Goal: Transaction & Acquisition: Download file/media

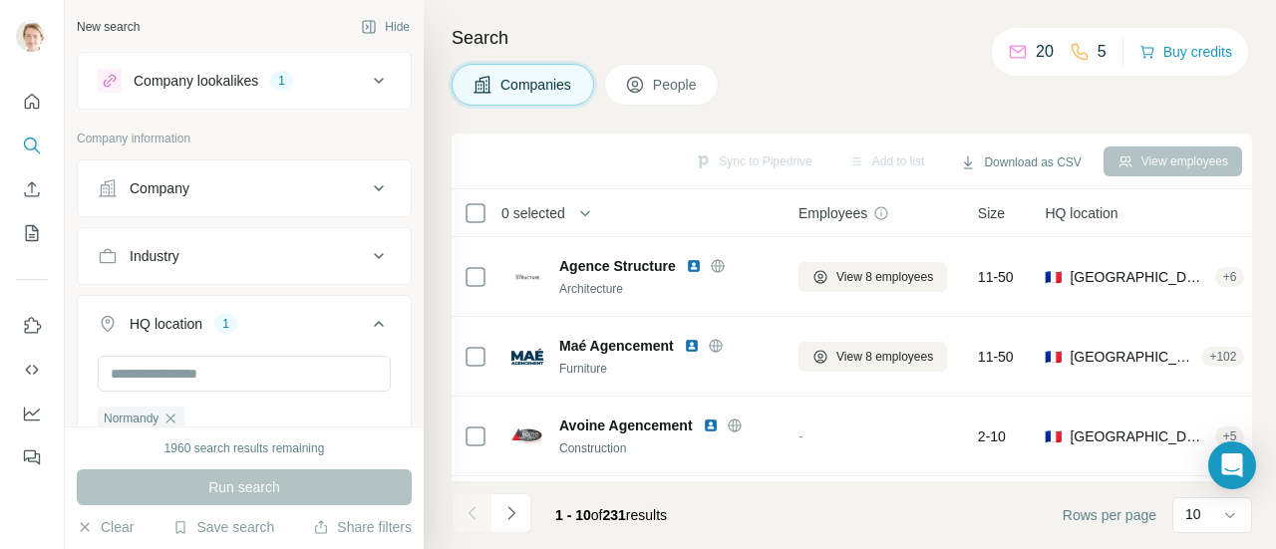
scroll to position [3071, 0]
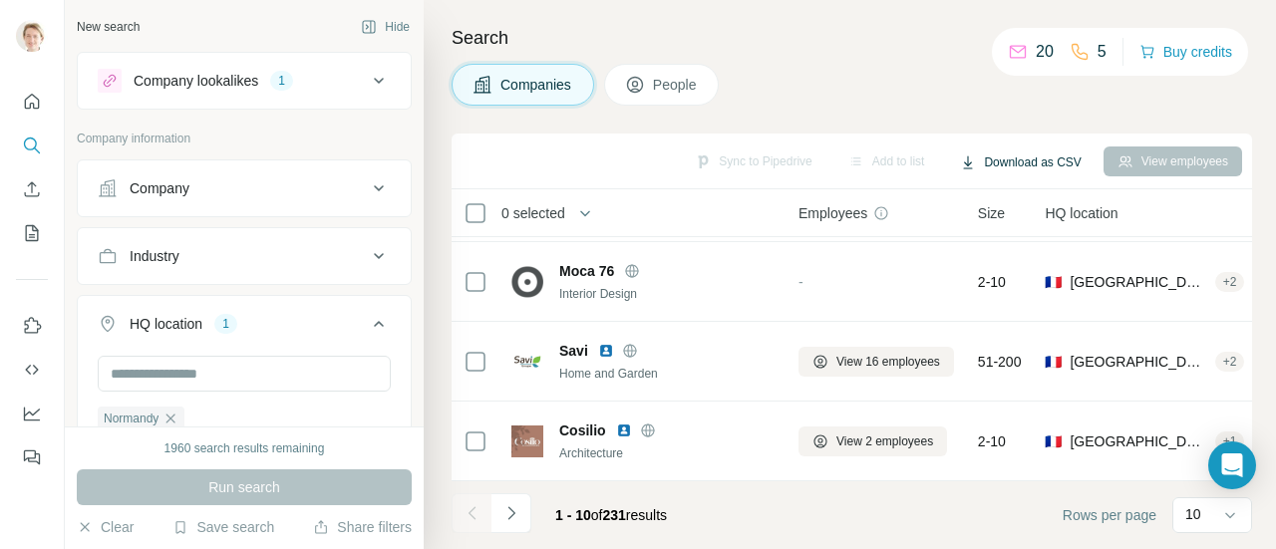
click at [1049, 163] on button "Download as CSV" at bounding box center [1020, 163] width 149 height 30
click at [947, 135] on div "Sync to Pipedrive Add to list Download as CSV View employees" at bounding box center [852, 162] width 801 height 56
click at [465, 208] on icon at bounding box center [476, 213] width 24 height 24
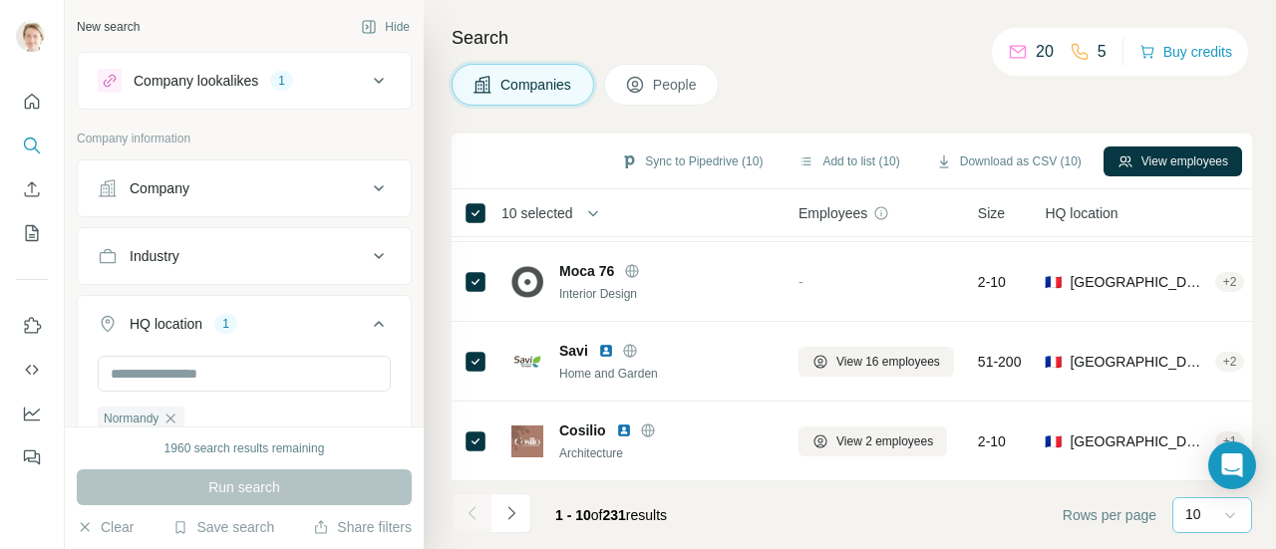
click at [1237, 521] on icon at bounding box center [1231, 516] width 20 height 20
click at [1211, 358] on div "60" at bounding box center [1213, 364] width 46 height 20
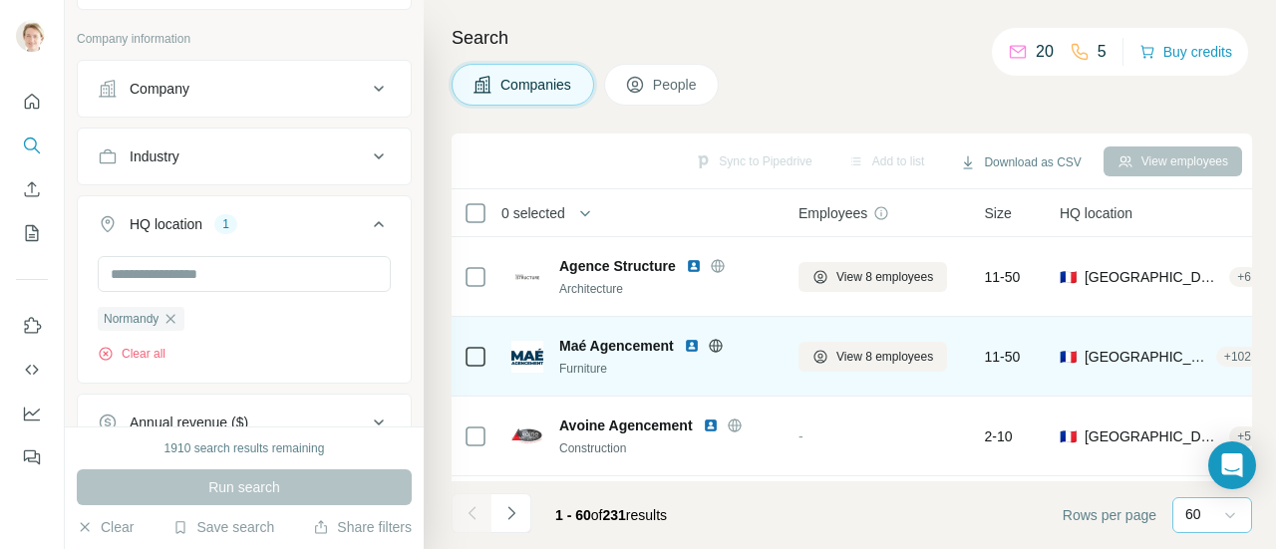
scroll to position [100, 0]
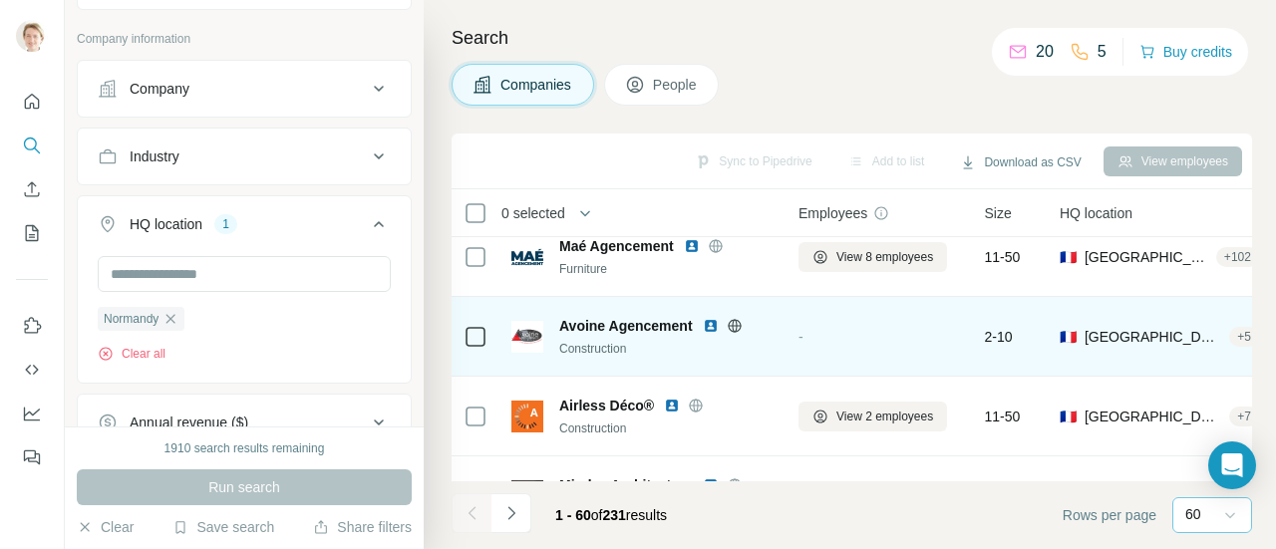
click at [734, 320] on icon at bounding box center [735, 326] width 16 height 16
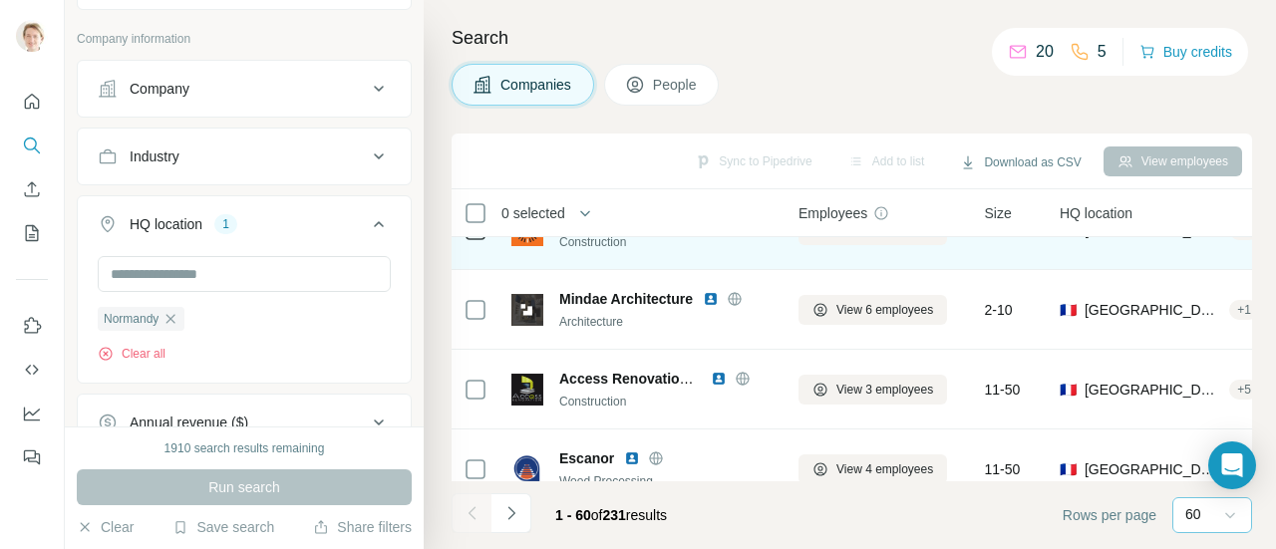
scroll to position [399, 0]
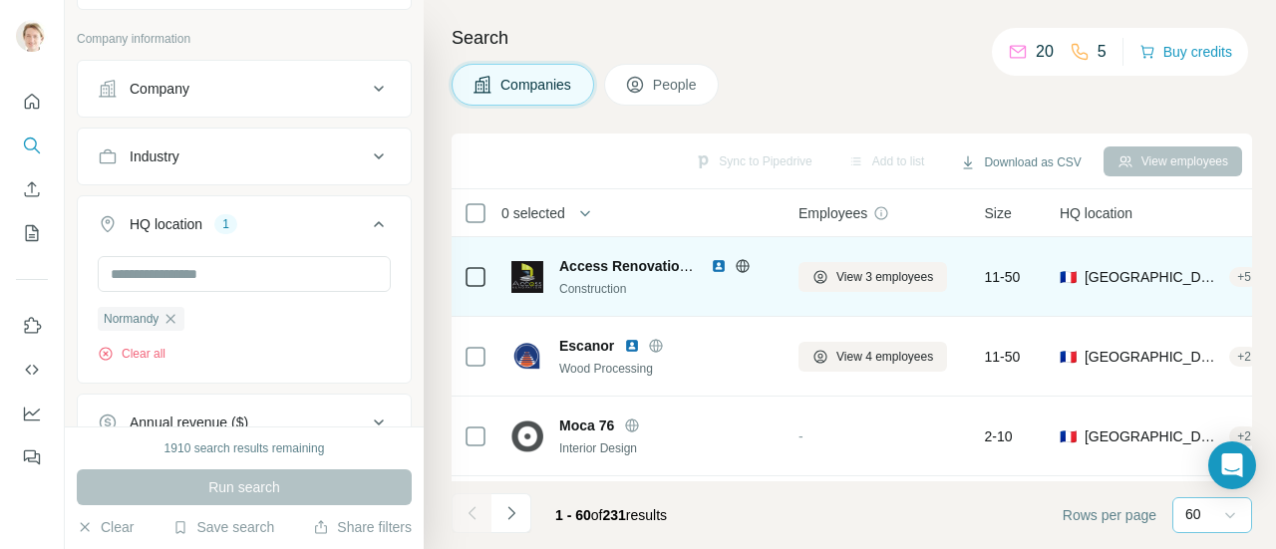
click at [742, 265] on icon at bounding box center [742, 265] width 13 height 1
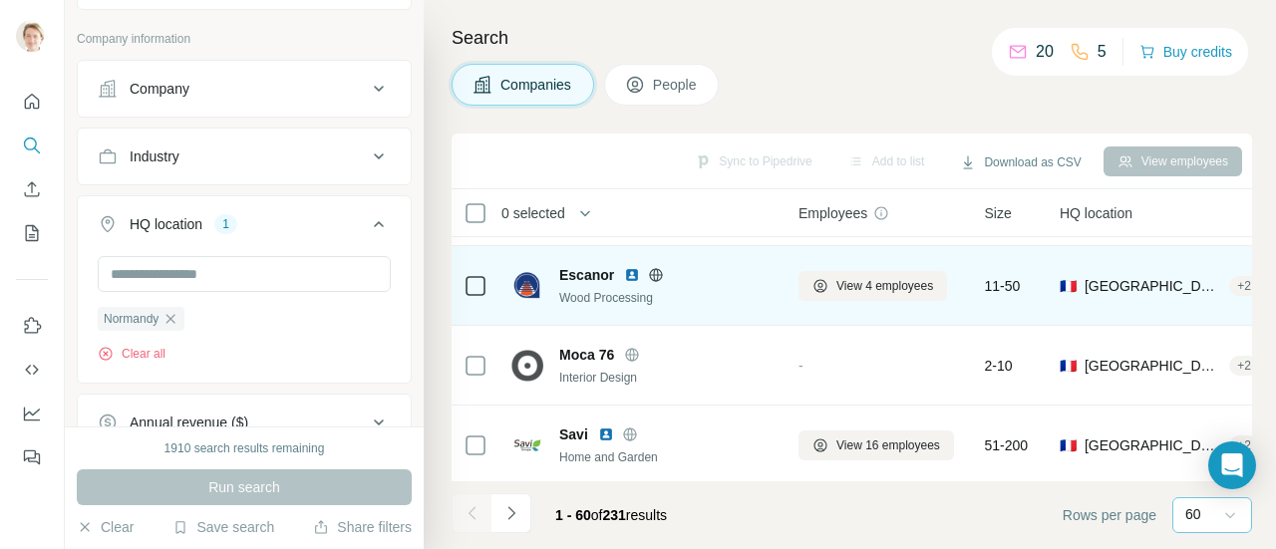
scroll to position [499, 0]
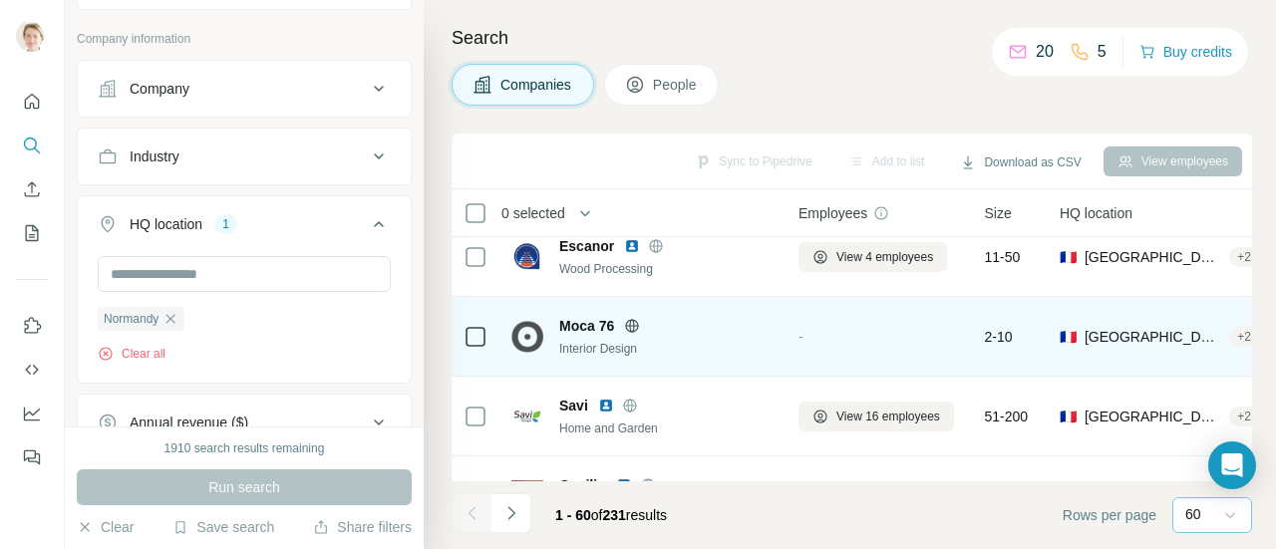
click at [635, 324] on icon at bounding box center [632, 325] width 5 height 13
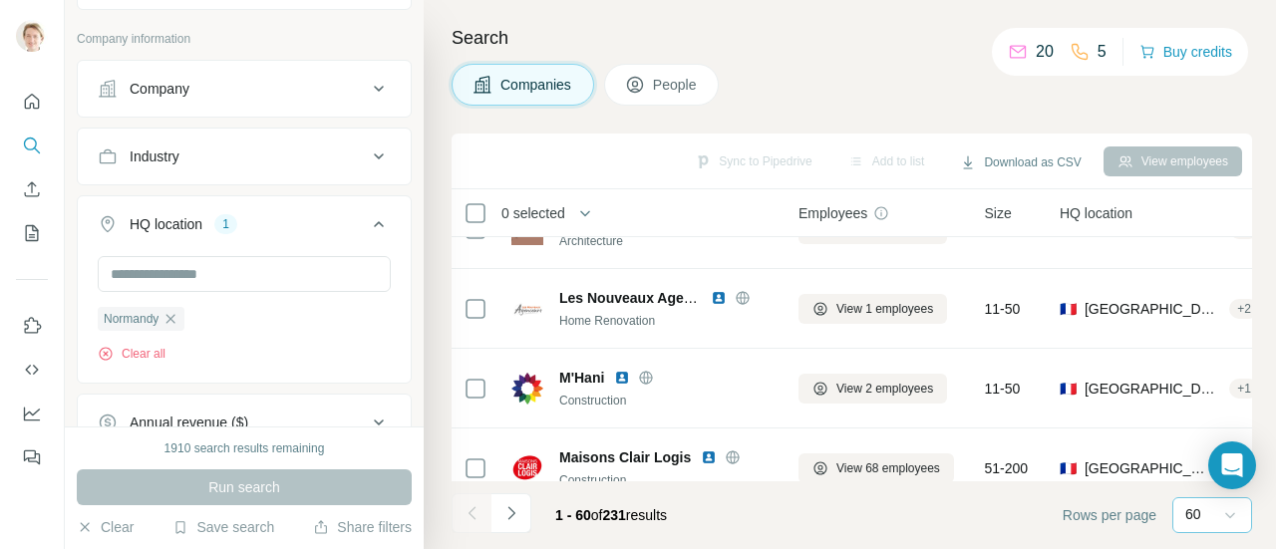
scroll to position [798, 0]
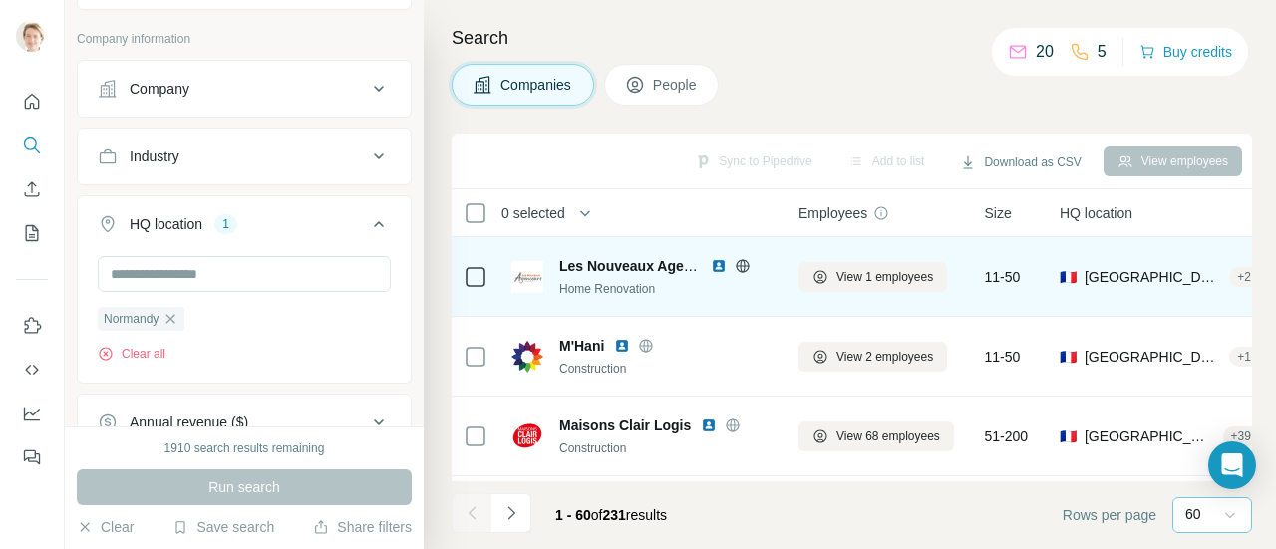
click at [742, 260] on icon at bounding box center [743, 266] width 16 height 16
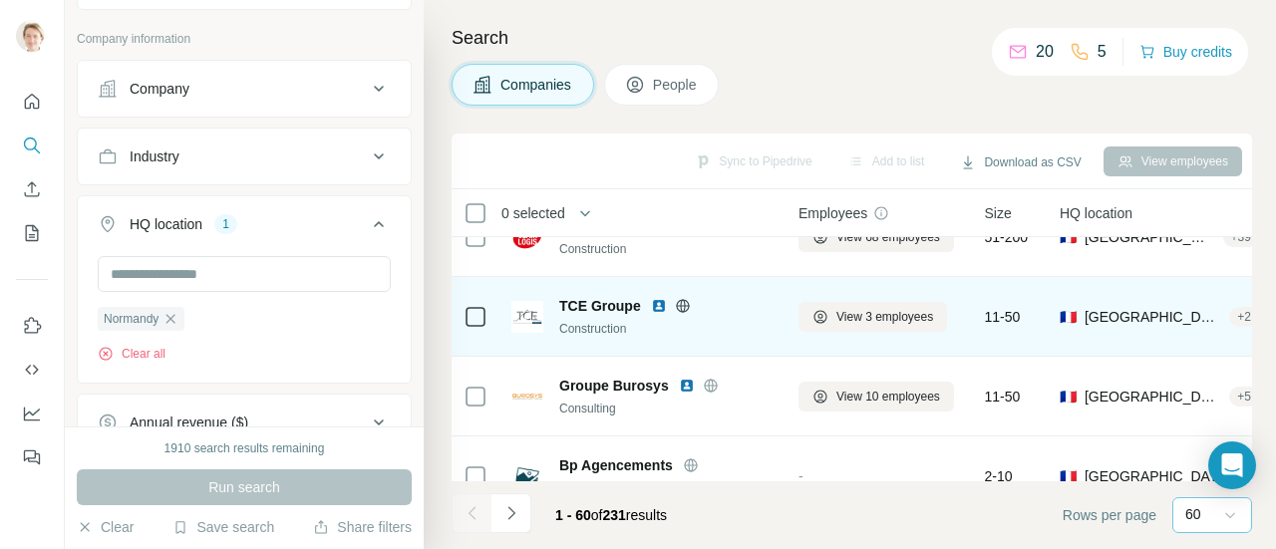
scroll to position [898, 0]
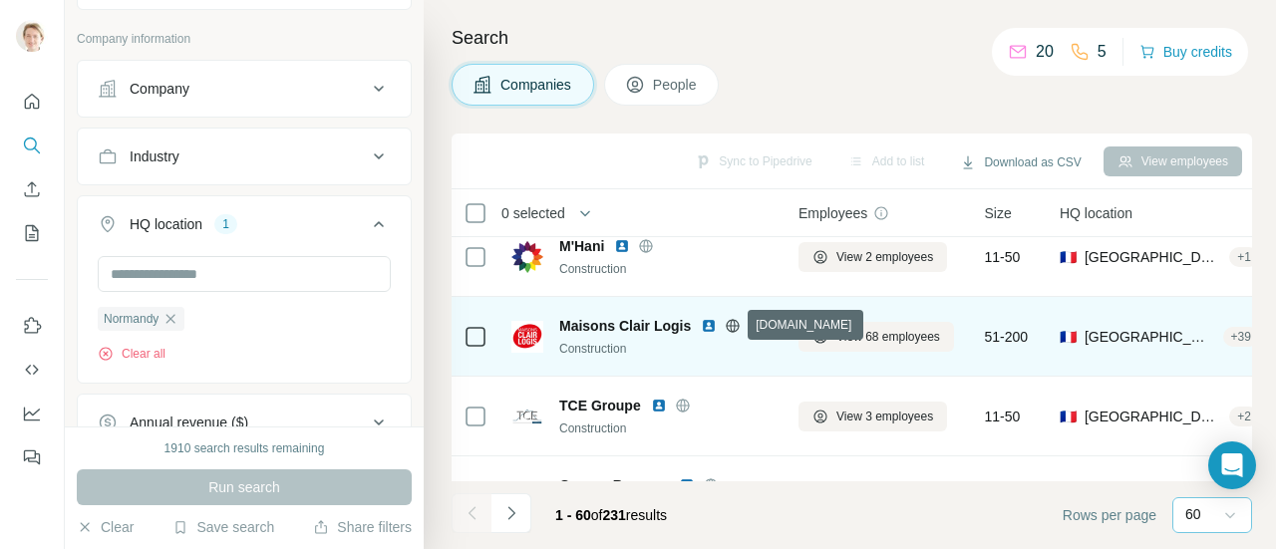
click at [739, 320] on icon at bounding box center [733, 326] width 16 height 16
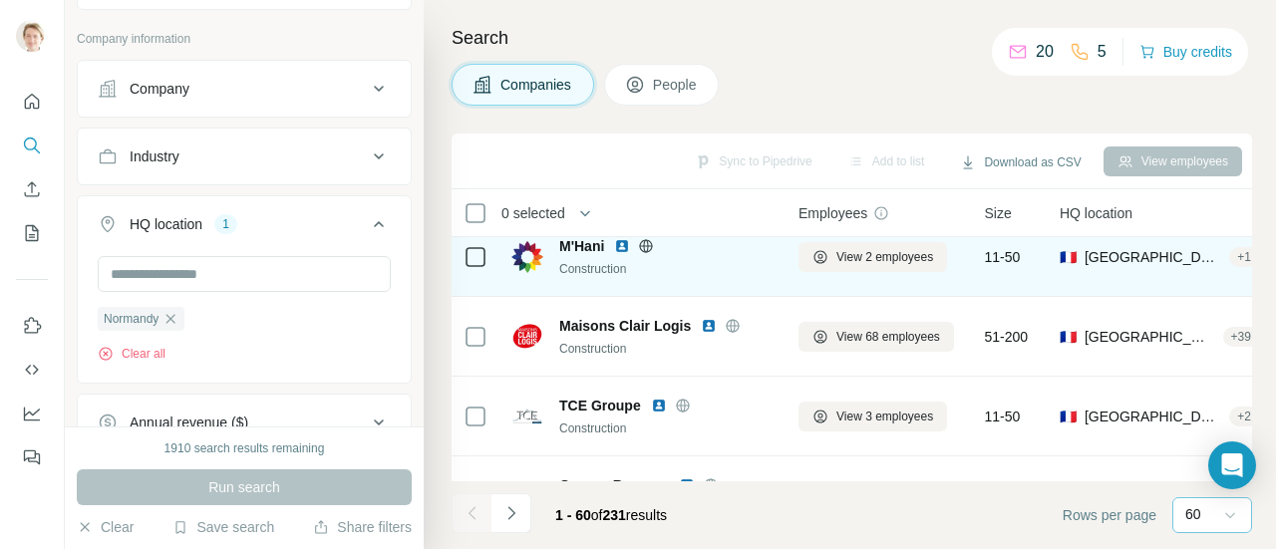
scroll to position [997, 0]
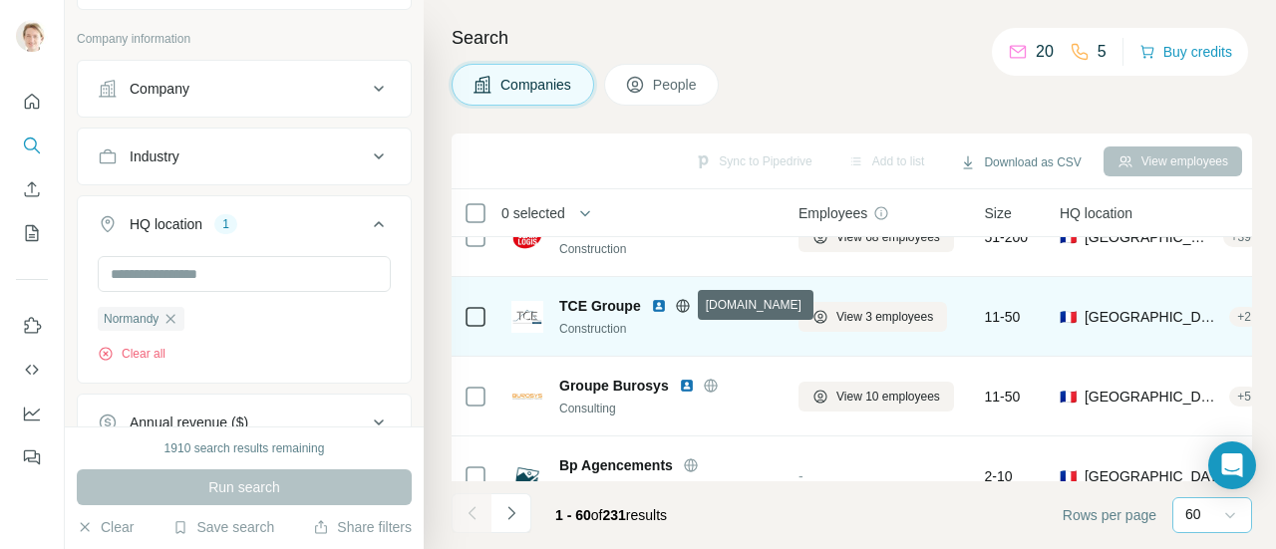
click at [688, 305] on icon at bounding box center [682, 305] width 13 height 1
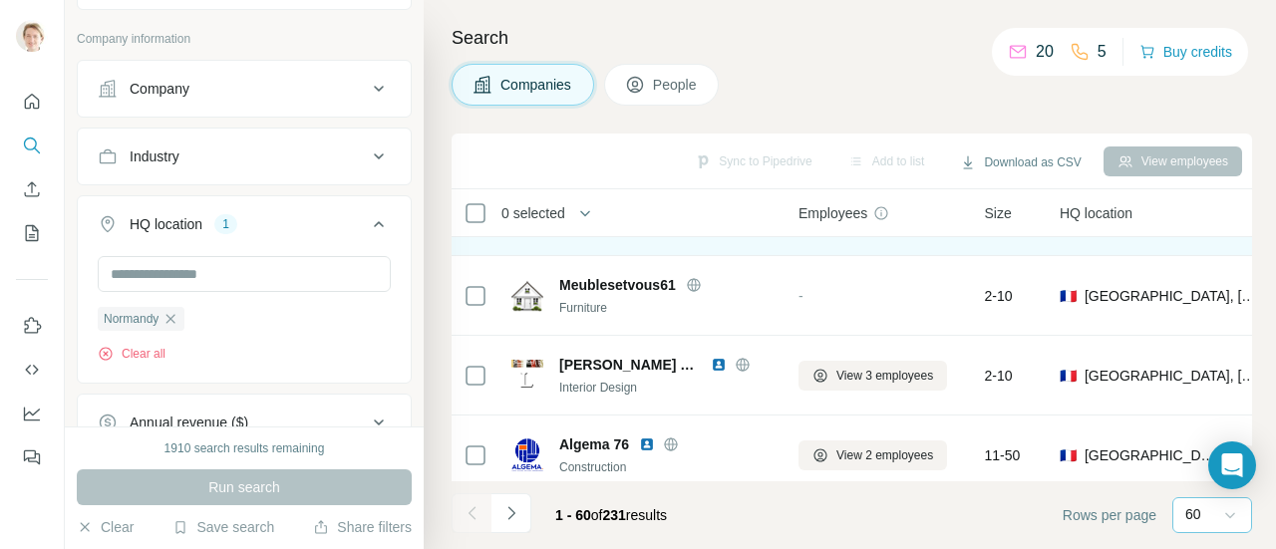
scroll to position [2393, 0]
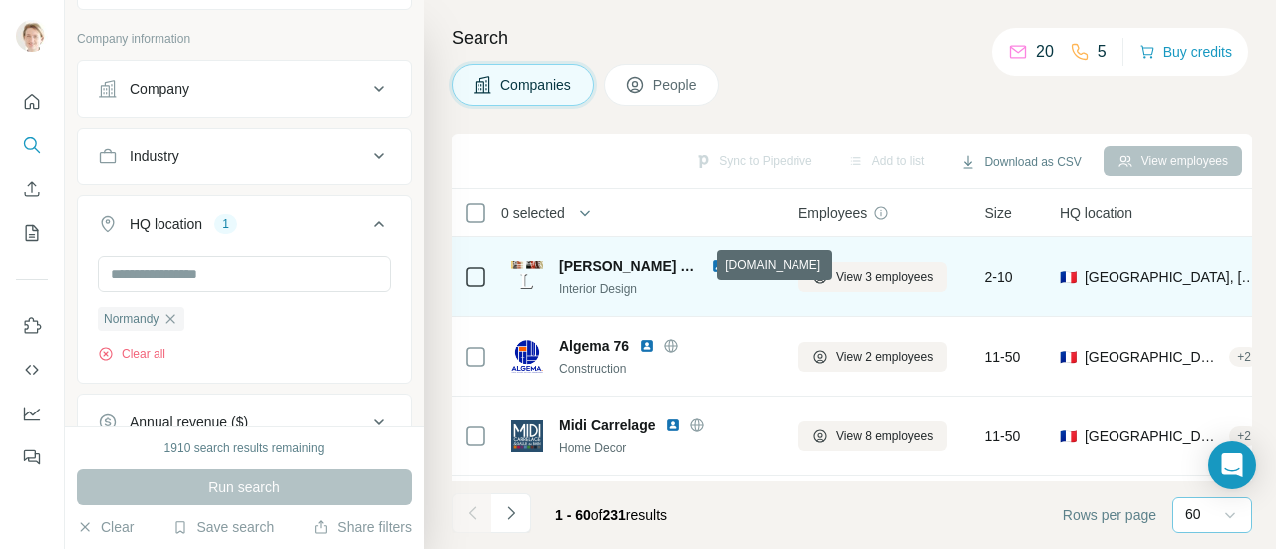
click at [740, 266] on icon at bounding box center [742, 265] width 5 height 13
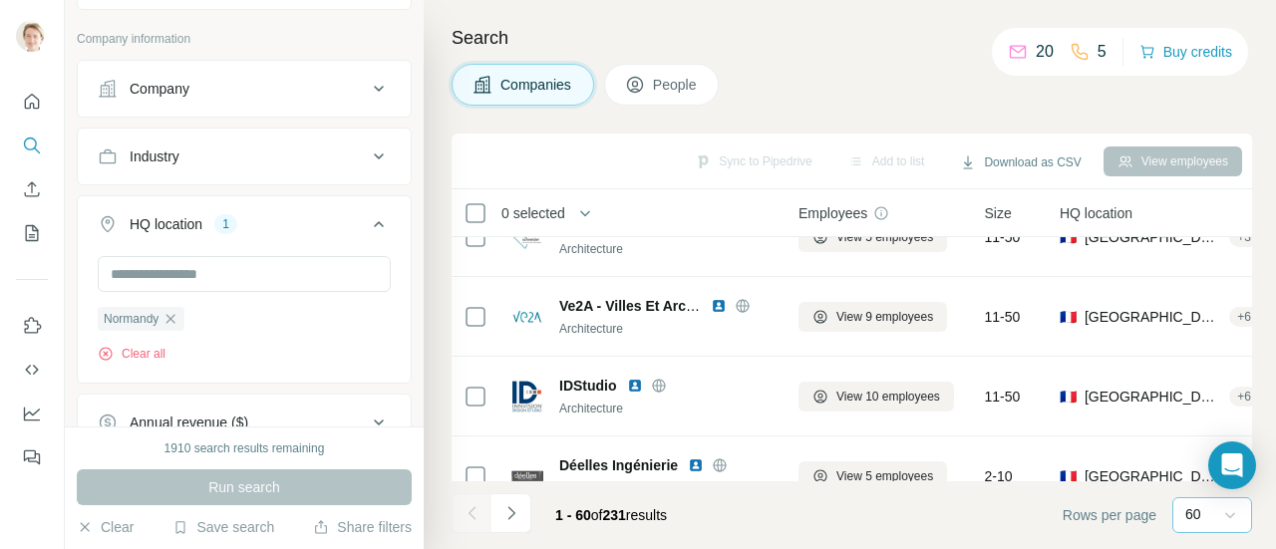
scroll to position [3191, 0]
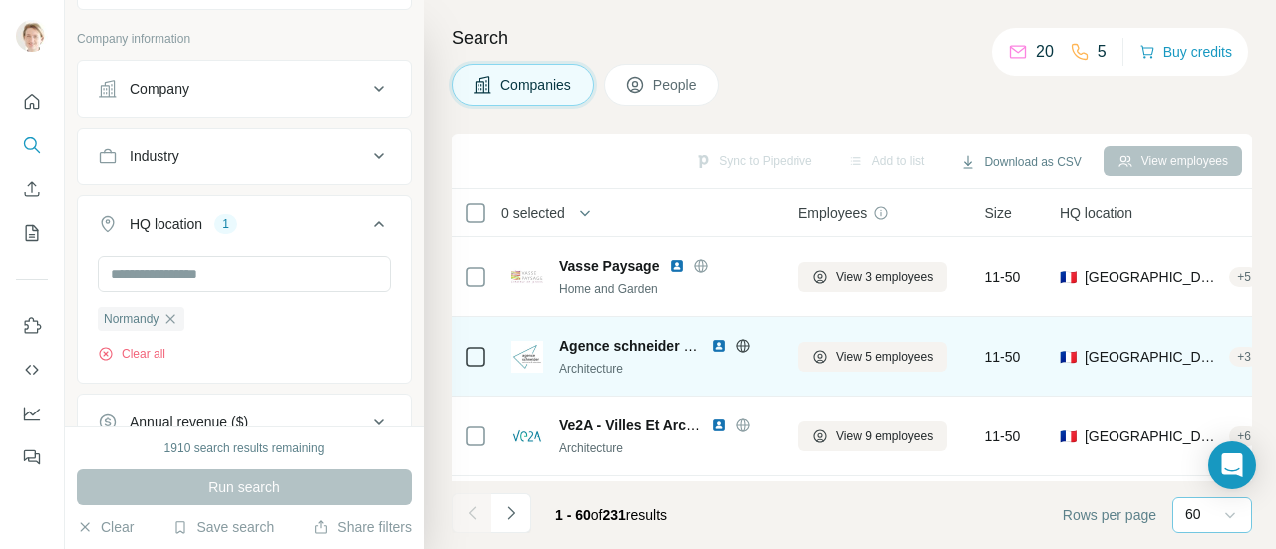
click at [746, 348] on icon at bounding box center [743, 346] width 16 height 16
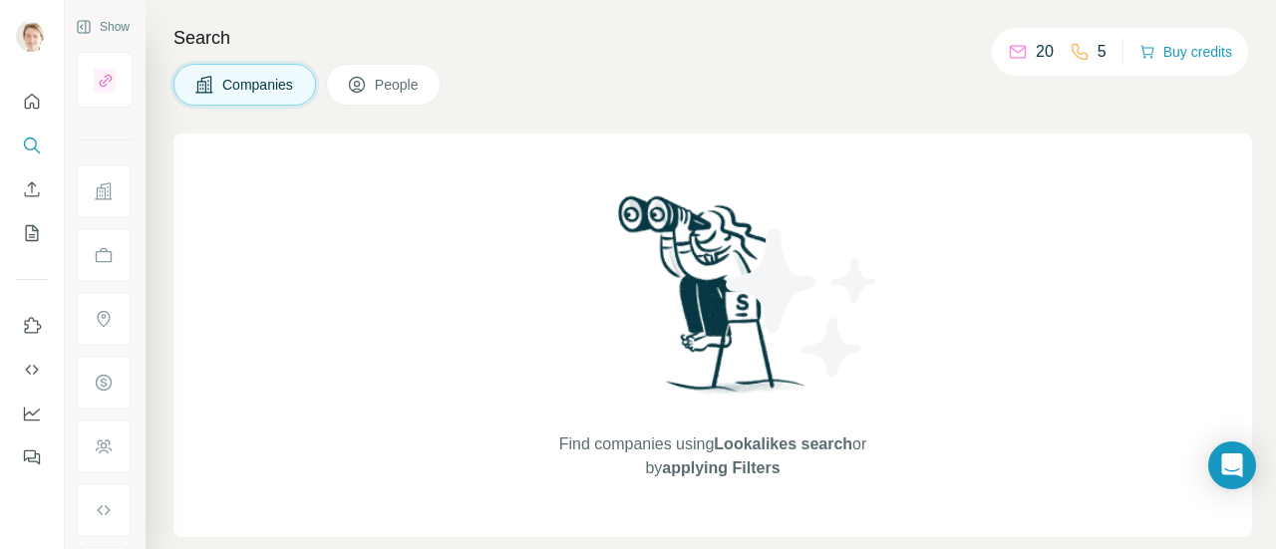
click at [249, 99] on button "Companies" at bounding box center [245, 85] width 143 height 42
